Goal: Task Accomplishment & Management: Use online tool/utility

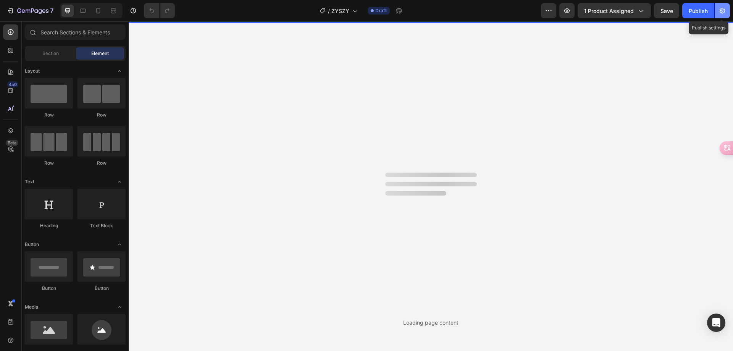
click at [724, 14] on icon "button" at bounding box center [722, 11] width 8 height 8
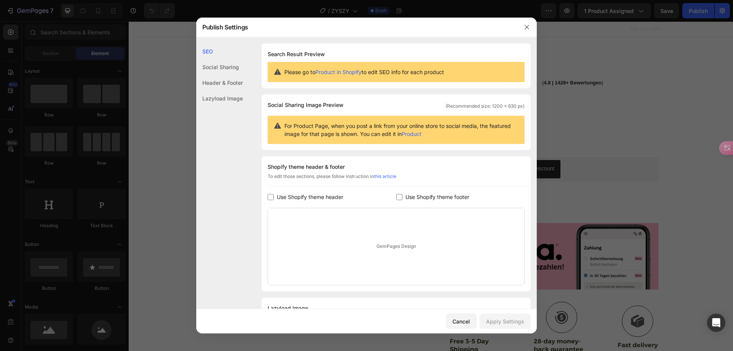
click at [422, 200] on span "Use Shopify theme footer" at bounding box center [437, 196] width 64 height 9
checkbox input "true"
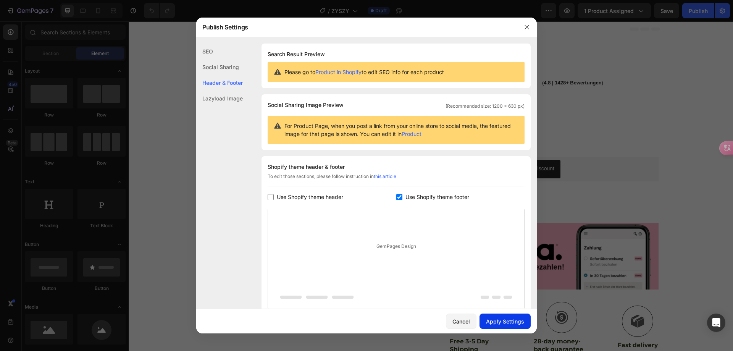
click at [497, 321] on div "Apply Settings" at bounding box center [505, 321] width 38 height 8
click at [529, 26] on icon "button" at bounding box center [527, 27] width 6 height 6
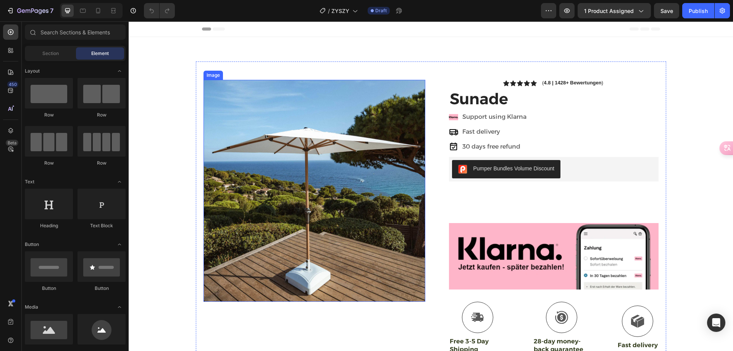
click at [342, 173] on img at bounding box center [314, 191] width 222 height 222
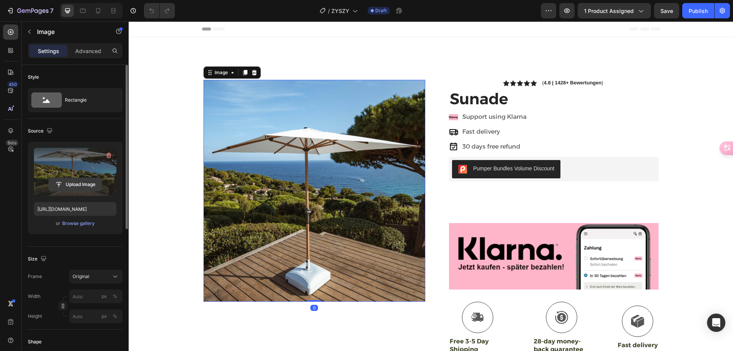
click at [87, 184] on input "file" at bounding box center [75, 184] width 53 height 13
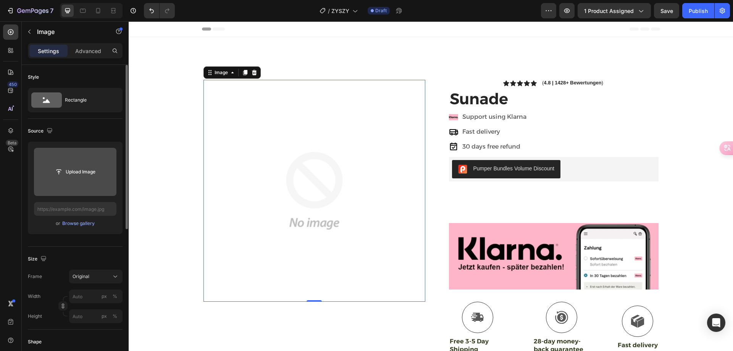
click at [75, 172] on input "file" at bounding box center [75, 171] width 53 height 13
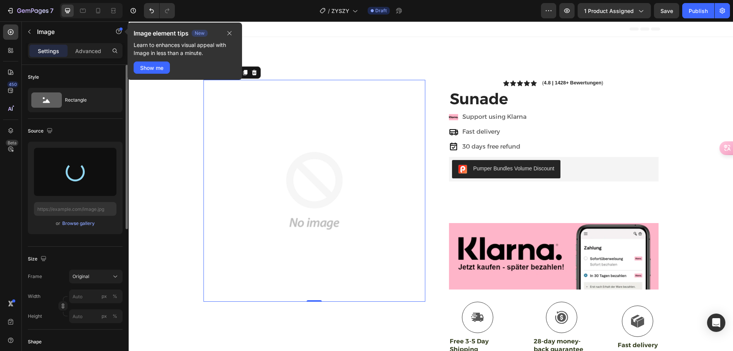
type input "https://cdn.shopify.com/s/files/1/0983/4686/0883/files/gempages_581610034983600…"
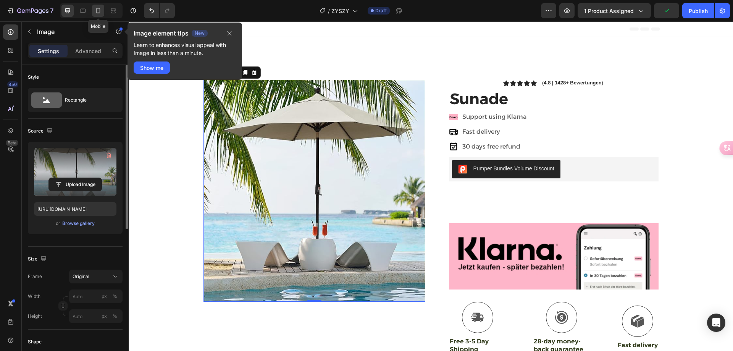
click at [97, 14] on icon at bounding box center [98, 11] width 8 height 8
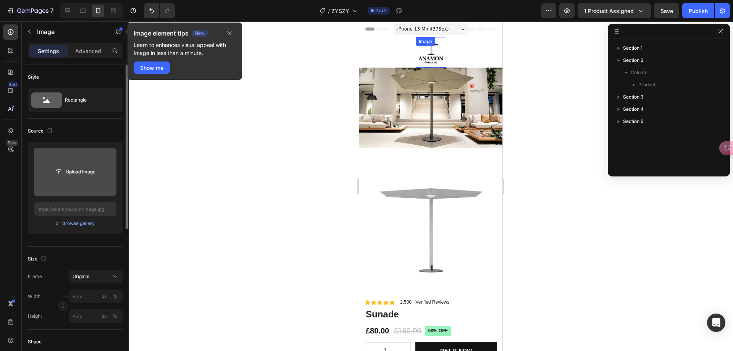
click at [429, 52] on img at bounding box center [431, 52] width 31 height 31
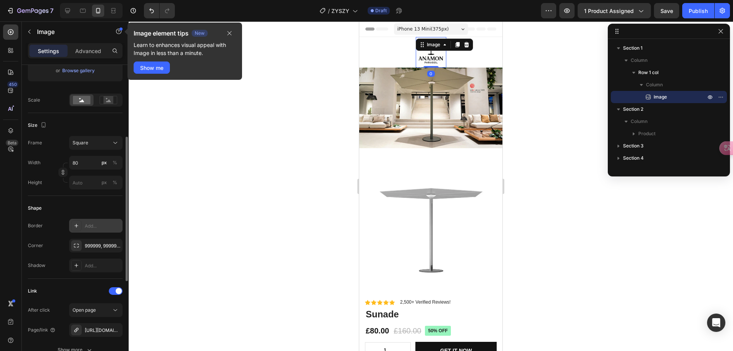
scroll to position [229, 0]
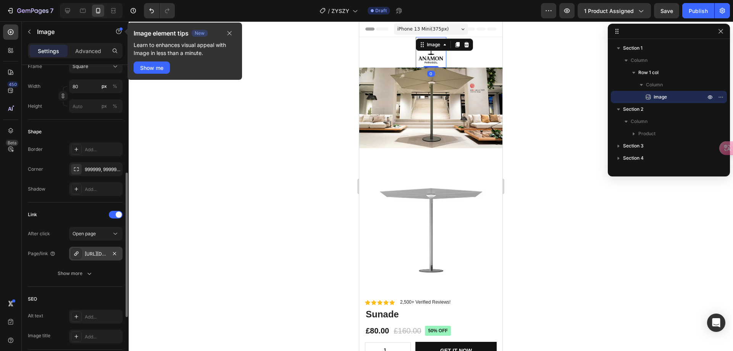
click at [95, 250] on div "https://zoenealon.myshopify.com/pavilion" at bounding box center [95, 254] width 53 height 14
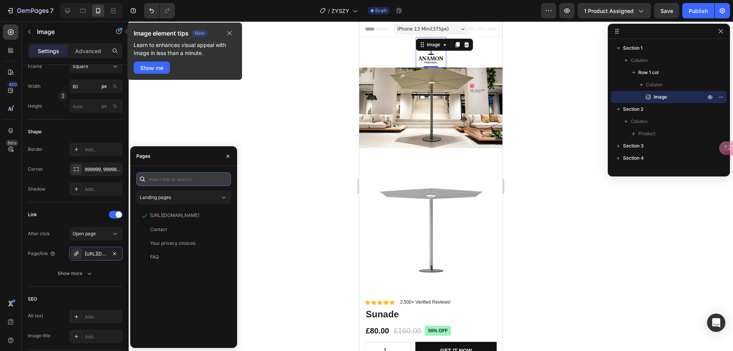
click at [187, 183] on input "text" at bounding box center [183, 179] width 95 height 14
paste input "https://paulscottrichards.myshopify.com/products/sunade"
type input "https://paulscottrichards.myshopify.com/products/sunade"
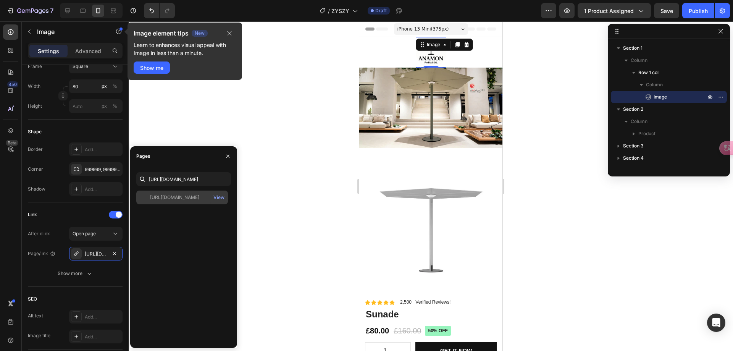
click at [181, 199] on div "https://paulscottrichards.myshopify.com/products/sunade" at bounding box center [174, 197] width 49 height 7
click at [270, 178] on div at bounding box center [431, 185] width 604 height 329
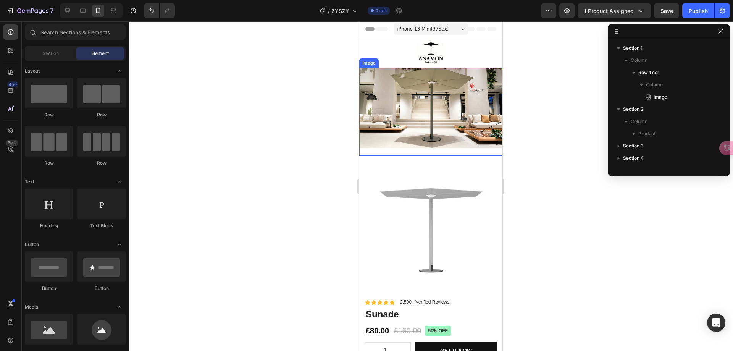
click at [422, 106] on img at bounding box center [430, 108] width 143 height 81
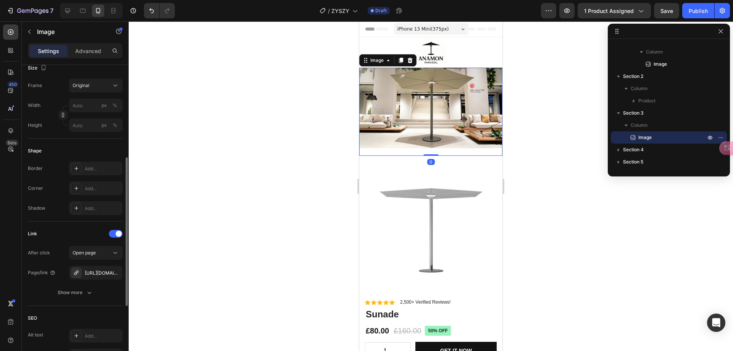
scroll to position [305, 0]
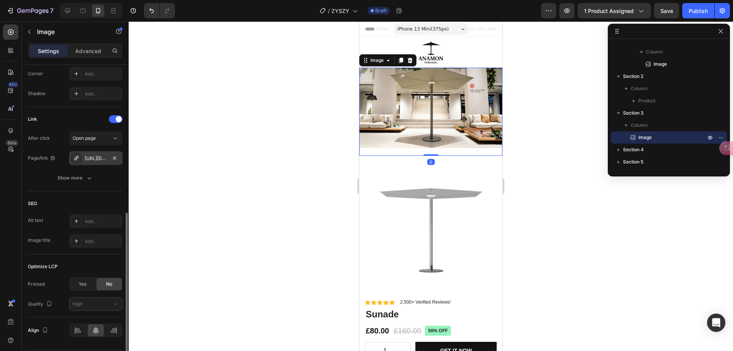
click at [102, 160] on div "https://zoenealon.myshopify.com/sunlet-pavilion" at bounding box center [96, 158] width 22 height 7
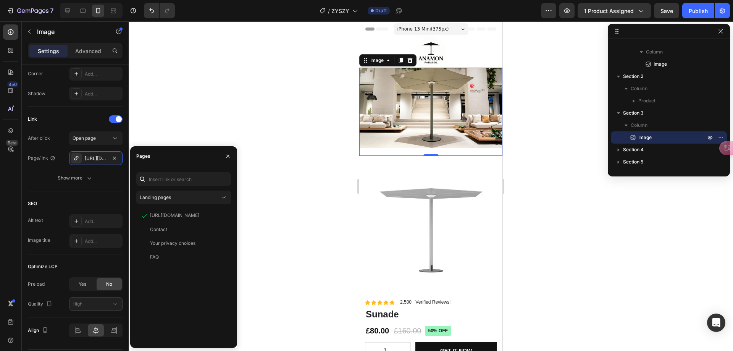
drag, startPoint x: 175, startPoint y: 170, endPoint x: 173, endPoint y: 177, distance: 6.7
click at [174, 172] on div "Landing pages https://zoenealon.myshopify.com/products/sunlet-pavilion View Con…" at bounding box center [183, 257] width 107 height 182
click at [173, 177] on input "text" at bounding box center [183, 179] width 95 height 14
paste input "https://paulscottrichards.myshopify.com/products/sunset-shade"
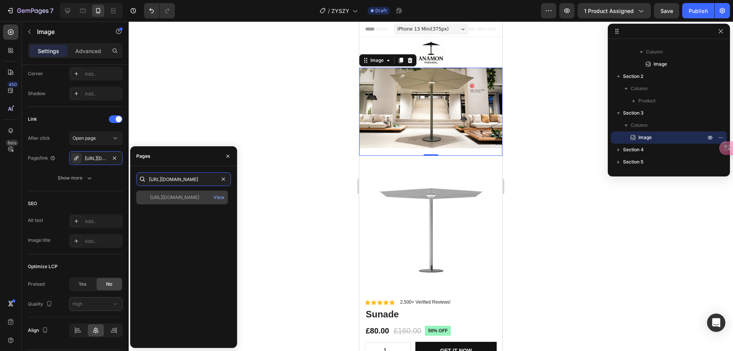
type input "https://paulscottrichards.myshopify.com/products/sunset-shade"
click at [175, 199] on div "https://paulscottrichards.myshopify.com/products/sunset-shade" at bounding box center [174, 197] width 49 height 7
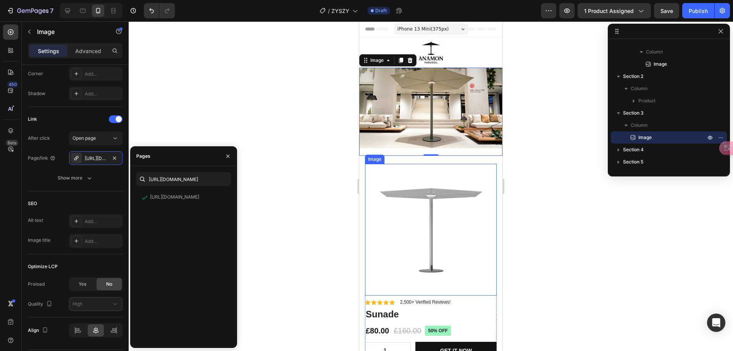
click at [444, 205] on img at bounding box center [431, 230] width 132 height 132
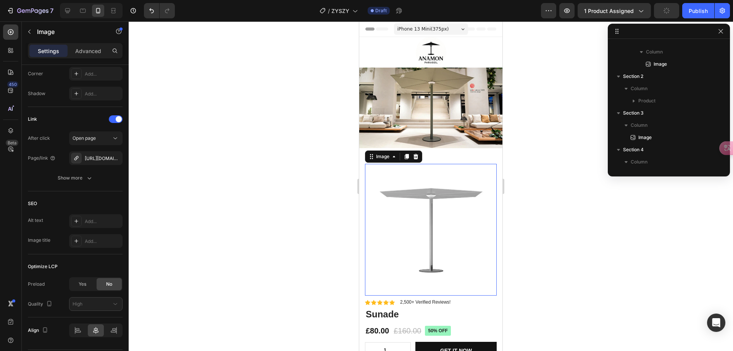
scroll to position [157, 0]
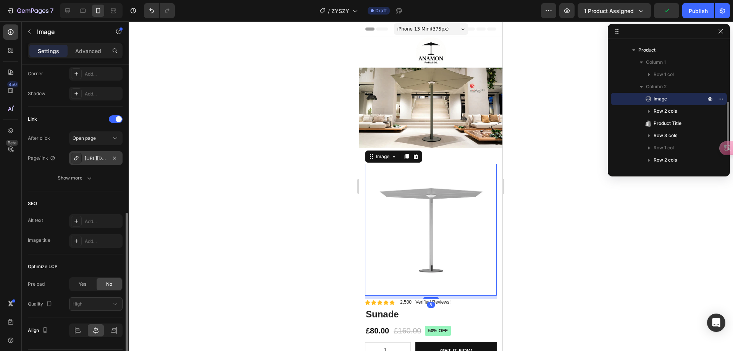
click at [93, 162] on div "https://zoenealon.myshopify.com/sunlet-pavilion" at bounding box center [95, 158] width 53 height 14
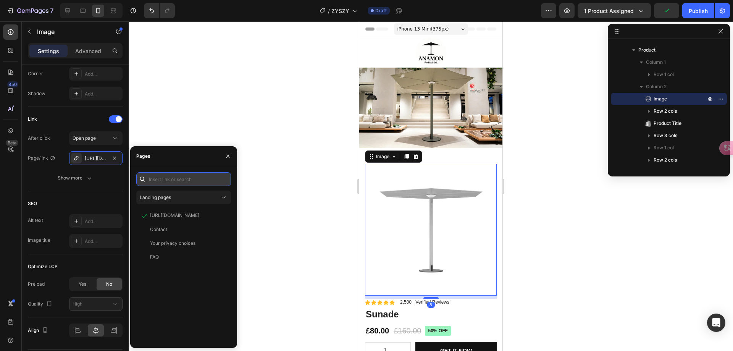
click at [166, 180] on input "text" at bounding box center [183, 179] width 95 height 14
paste input "https://paulscottrichards.myshopify.com/products/sunset-shade"
type input "https://paulscottrichards.myshopify.com/products/sunset-shade"
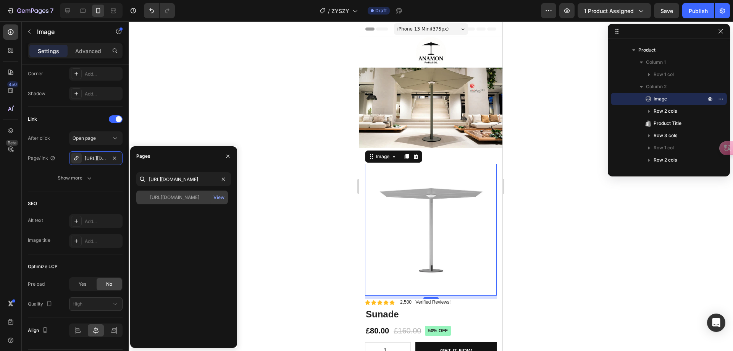
click at [182, 197] on div "https://paulscottrichards.myshopify.com/products/sunset-shade" at bounding box center [174, 197] width 49 height 7
drag, startPoint x: 305, startPoint y: 196, endPoint x: 354, endPoint y: 207, distance: 50.5
click at [305, 196] on div at bounding box center [431, 185] width 604 height 329
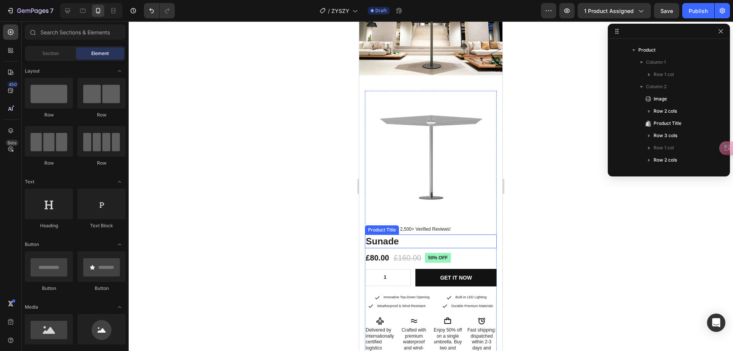
scroll to position [76, 0]
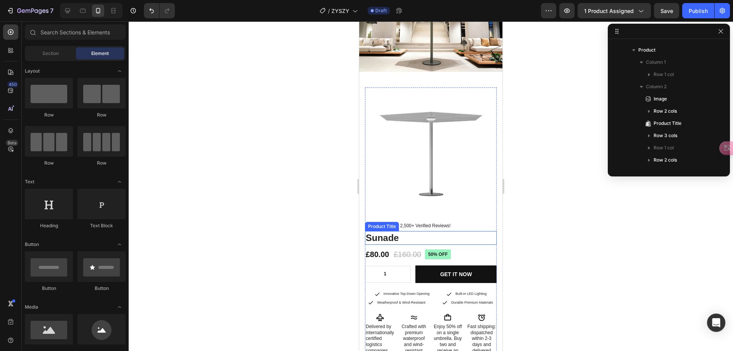
click at [389, 231] on h1 "Sunade" at bounding box center [431, 237] width 132 height 13
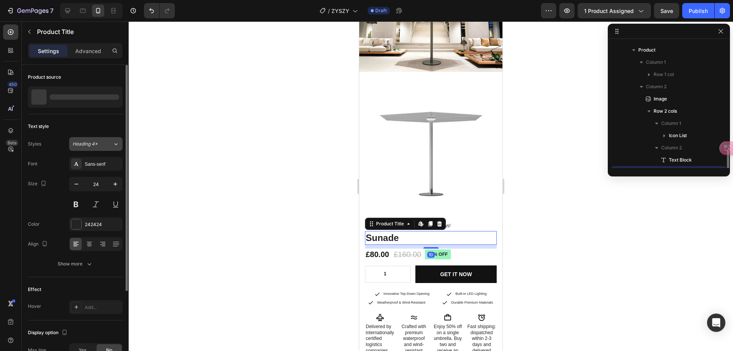
scroll to position [230, 0]
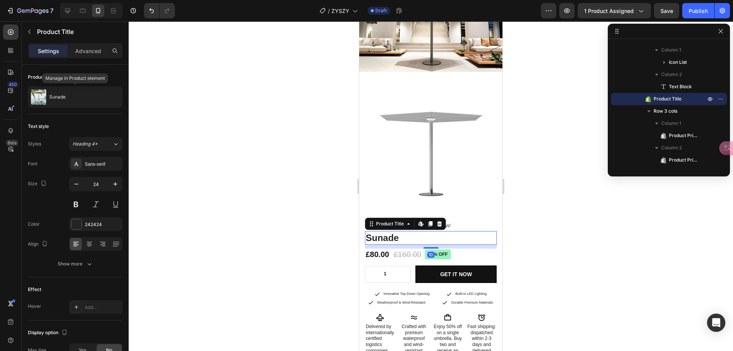
click at [77, 103] on div "Sunade" at bounding box center [75, 96] width 95 height 21
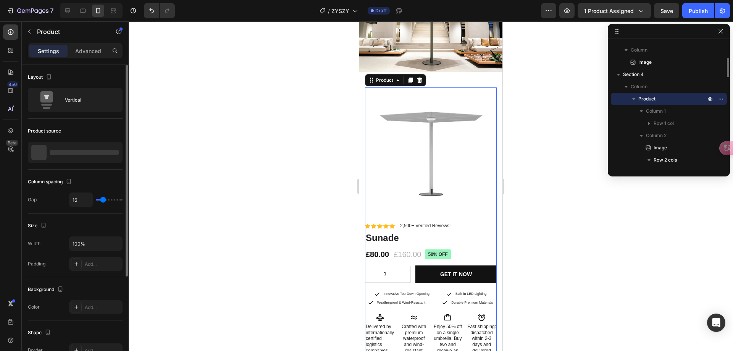
scroll to position [0, 0]
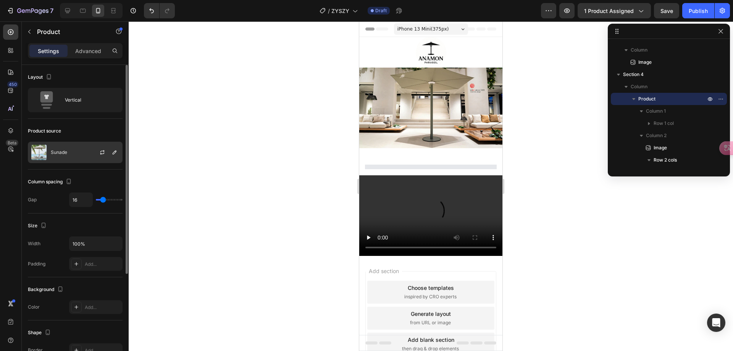
click at [69, 155] on div "Sunade" at bounding box center [75, 152] width 95 height 21
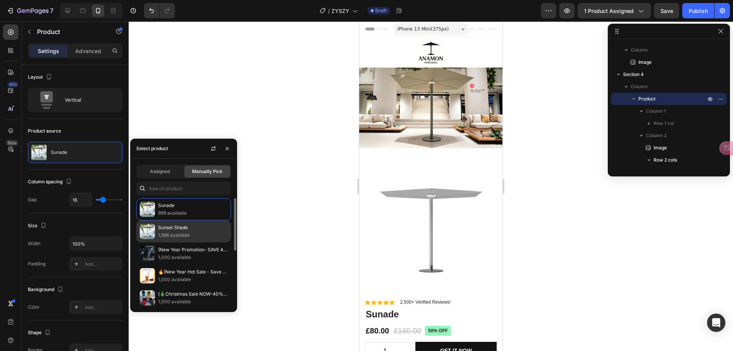
click at [179, 227] on p "Sunset Shade" at bounding box center [192, 228] width 69 height 8
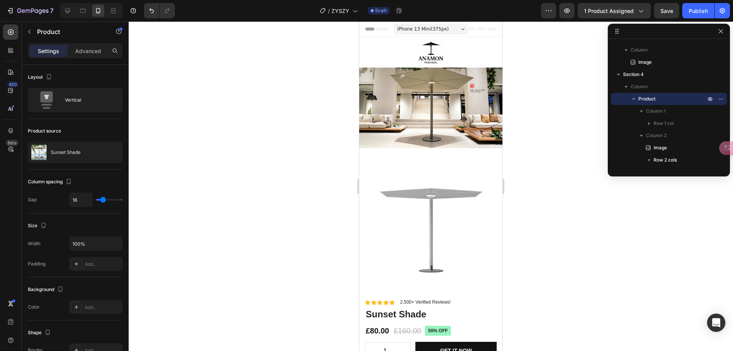
click at [280, 200] on div at bounding box center [431, 185] width 604 height 329
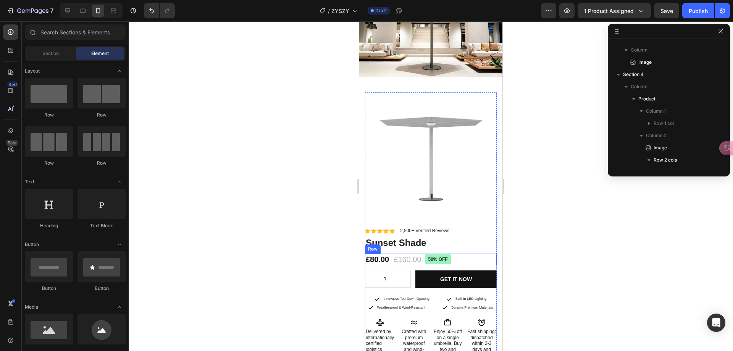
scroll to position [76, 0]
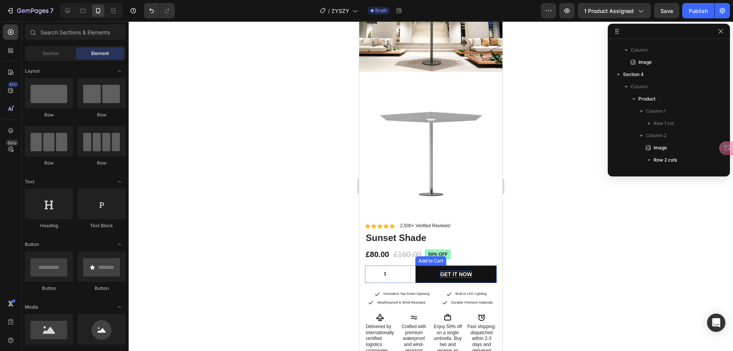
click at [463, 271] on div "GET IT NOW" at bounding box center [456, 274] width 32 height 7
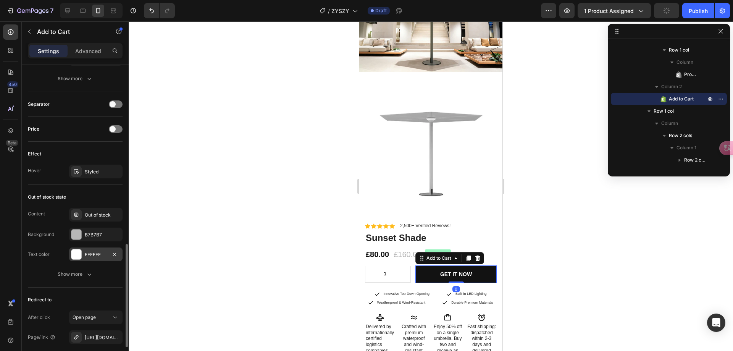
scroll to position [610, 0]
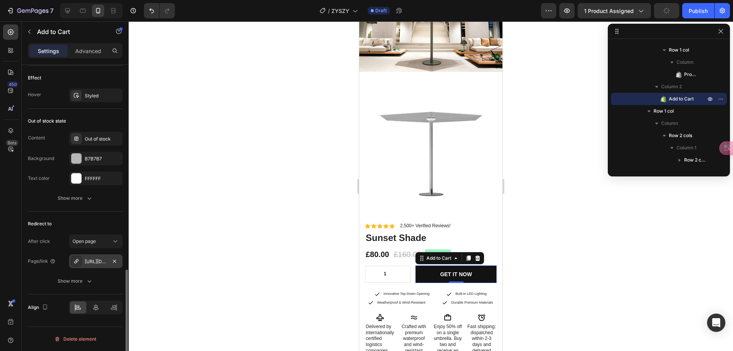
click at [91, 265] on div "https://zoenealon.myshopify.com/sunlet-pavilion" at bounding box center [95, 261] width 53 height 14
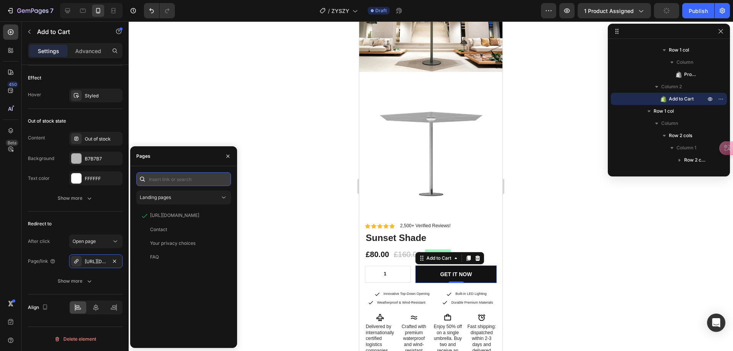
click at [193, 178] on input "text" at bounding box center [183, 179] width 95 height 14
paste input "https://paulscottrichards.myshopify.com/products/sunset-shade"
type input "https://paulscottrichards.myshopify.com/products/sunset-shade"
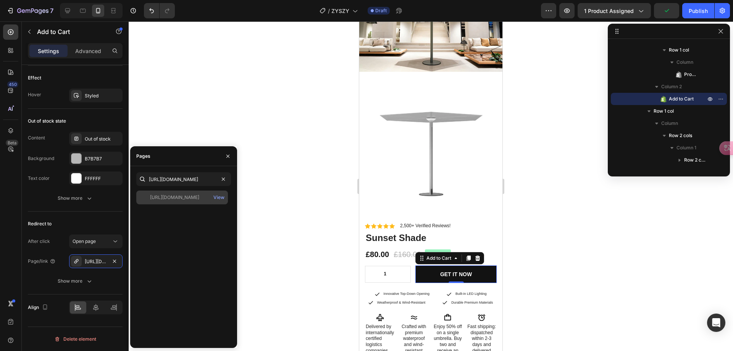
click at [186, 194] on div "https://paulscottrichards.myshopify.com/products/sunset-shade" at bounding box center [174, 197] width 49 height 7
click at [281, 191] on div at bounding box center [431, 185] width 604 height 329
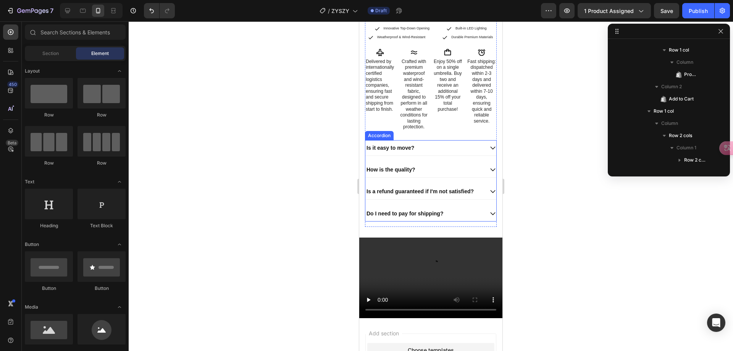
scroll to position [420, 0]
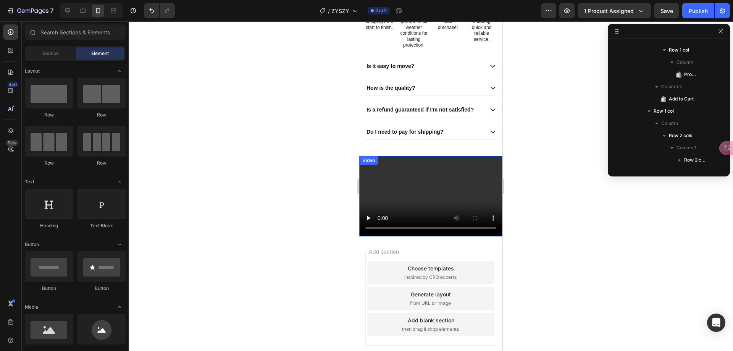
click at [405, 183] on video at bounding box center [430, 196] width 143 height 81
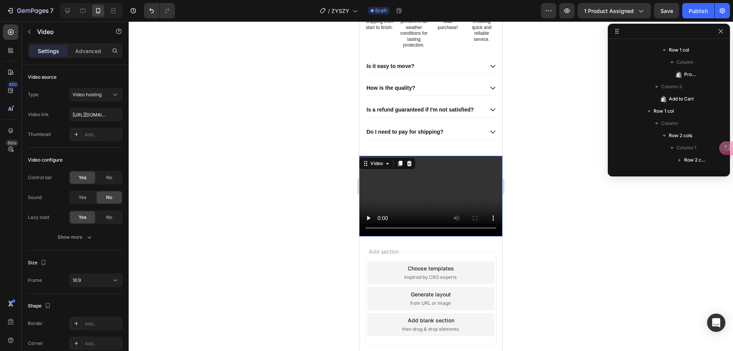
scroll to position [973, 0]
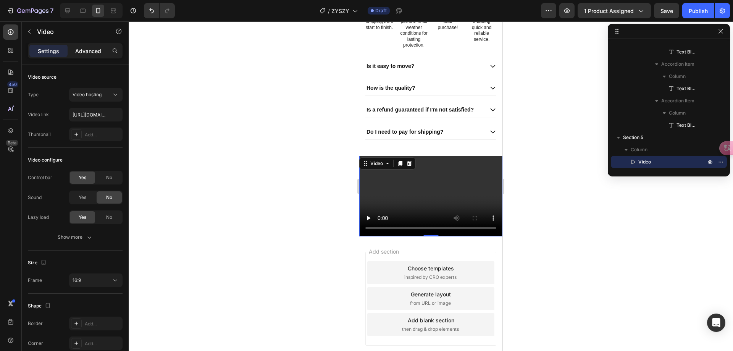
click at [84, 56] on div "Advanced" at bounding box center [88, 51] width 38 height 12
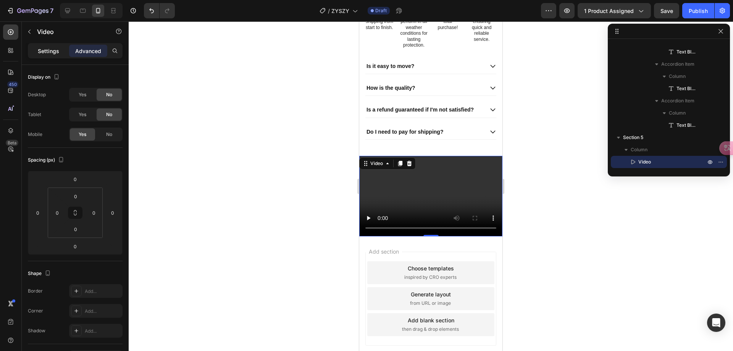
click at [47, 54] on p "Settings" at bounding box center [48, 51] width 21 height 8
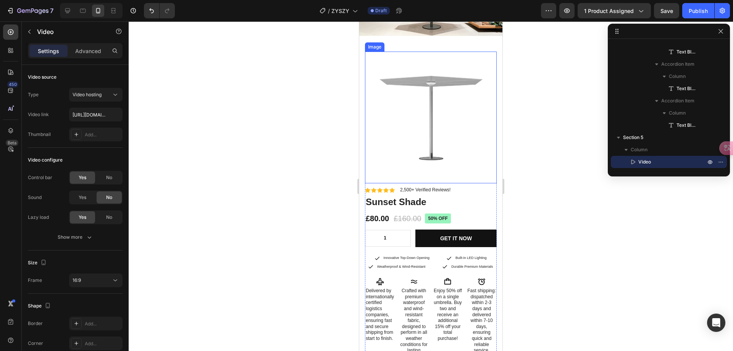
scroll to position [0, 0]
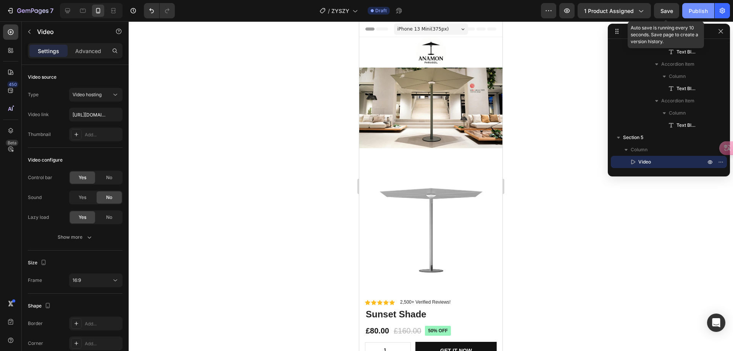
click at [668, 12] on span "Save" at bounding box center [666, 11] width 13 height 6
click at [694, 11] on div "Publish" at bounding box center [698, 11] width 19 height 8
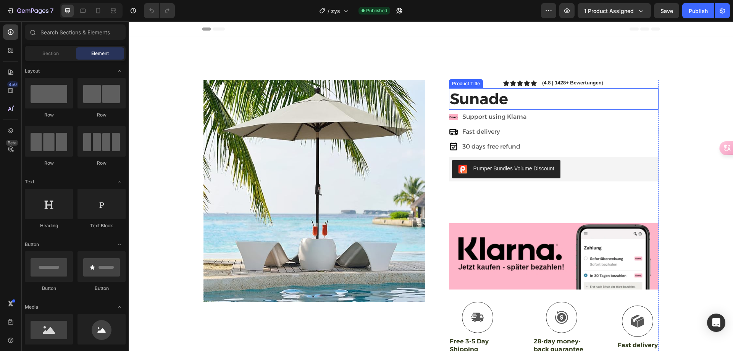
click at [476, 102] on h1 "Sunade" at bounding box center [554, 98] width 210 height 21
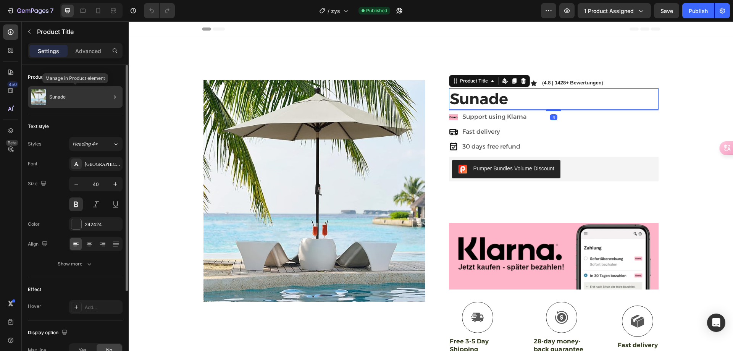
drag, startPoint x: 74, startPoint y: 97, endPoint x: 6, endPoint y: 128, distance: 75.0
click at [74, 97] on div "Sunade" at bounding box center [75, 96] width 95 height 21
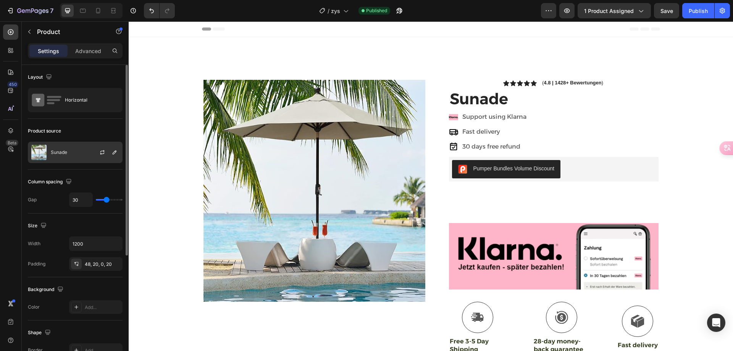
click at [82, 157] on div "Sunade" at bounding box center [75, 152] width 95 height 21
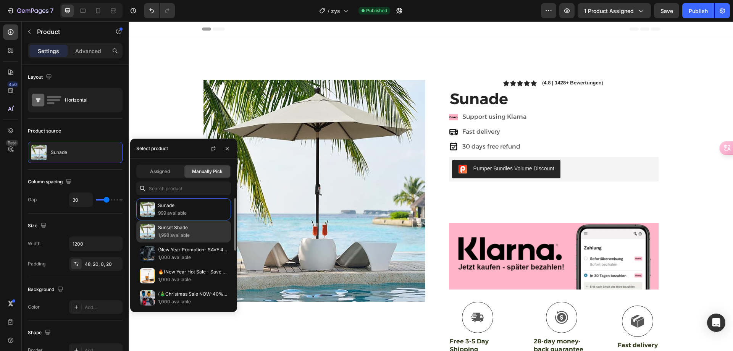
click at [176, 236] on p "1,998 available" at bounding box center [192, 235] width 69 height 8
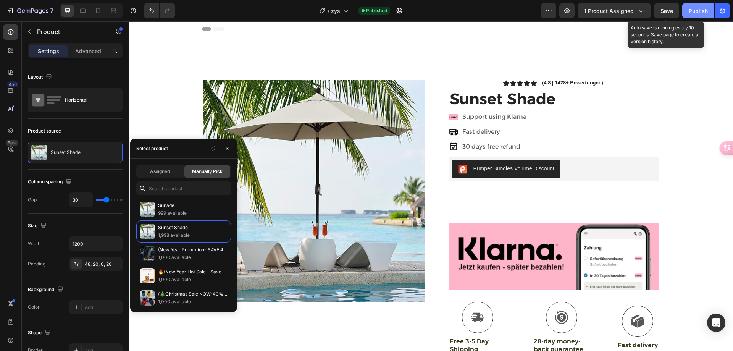
click at [665, 8] on span "Save" at bounding box center [666, 11] width 13 height 6
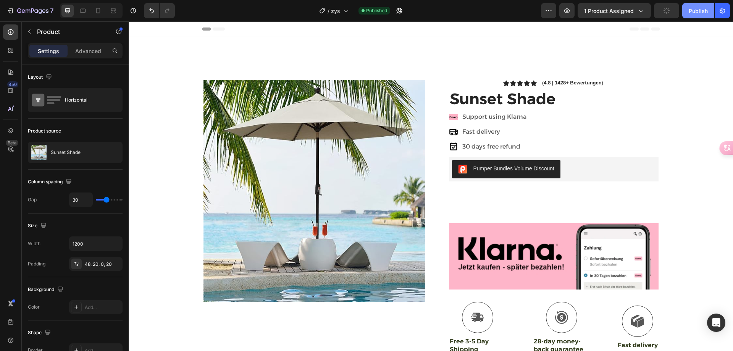
click at [696, 10] on div "Publish" at bounding box center [698, 11] width 19 height 8
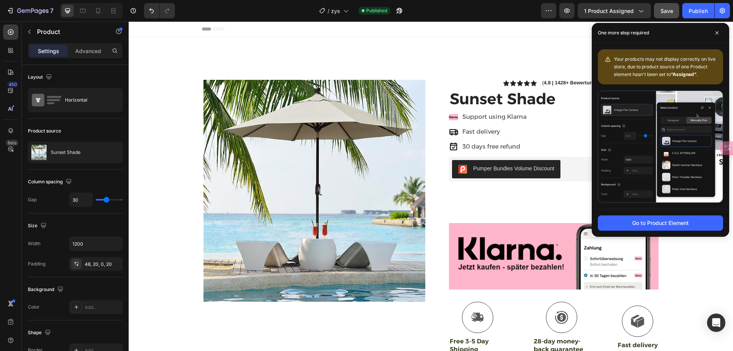
drag, startPoint x: 670, startPoint y: 7, endPoint x: 675, endPoint y: 10, distance: 6.0
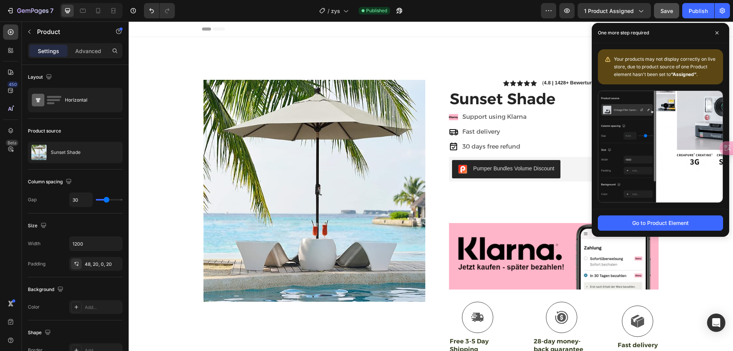
click at [670, 8] on div "Save" at bounding box center [666, 11] width 13 height 8
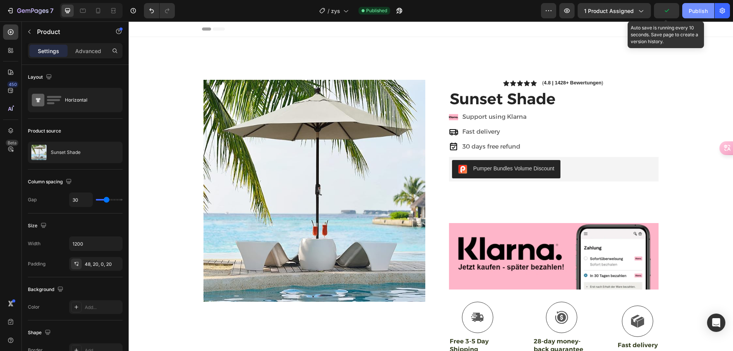
click at [690, 10] on div "Publish" at bounding box center [698, 11] width 19 height 8
